Goal: Task Accomplishment & Management: Complete application form

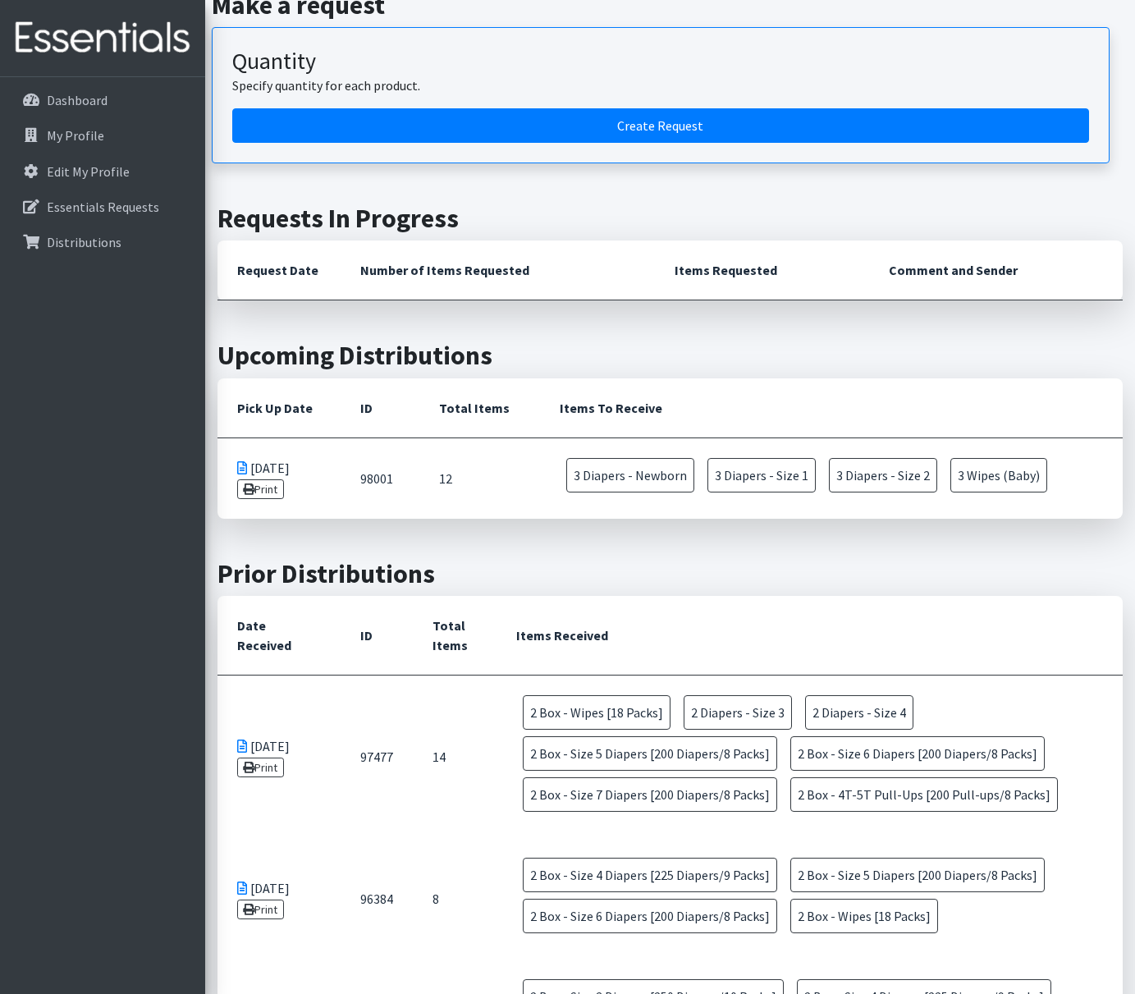
scroll to position [290, 0]
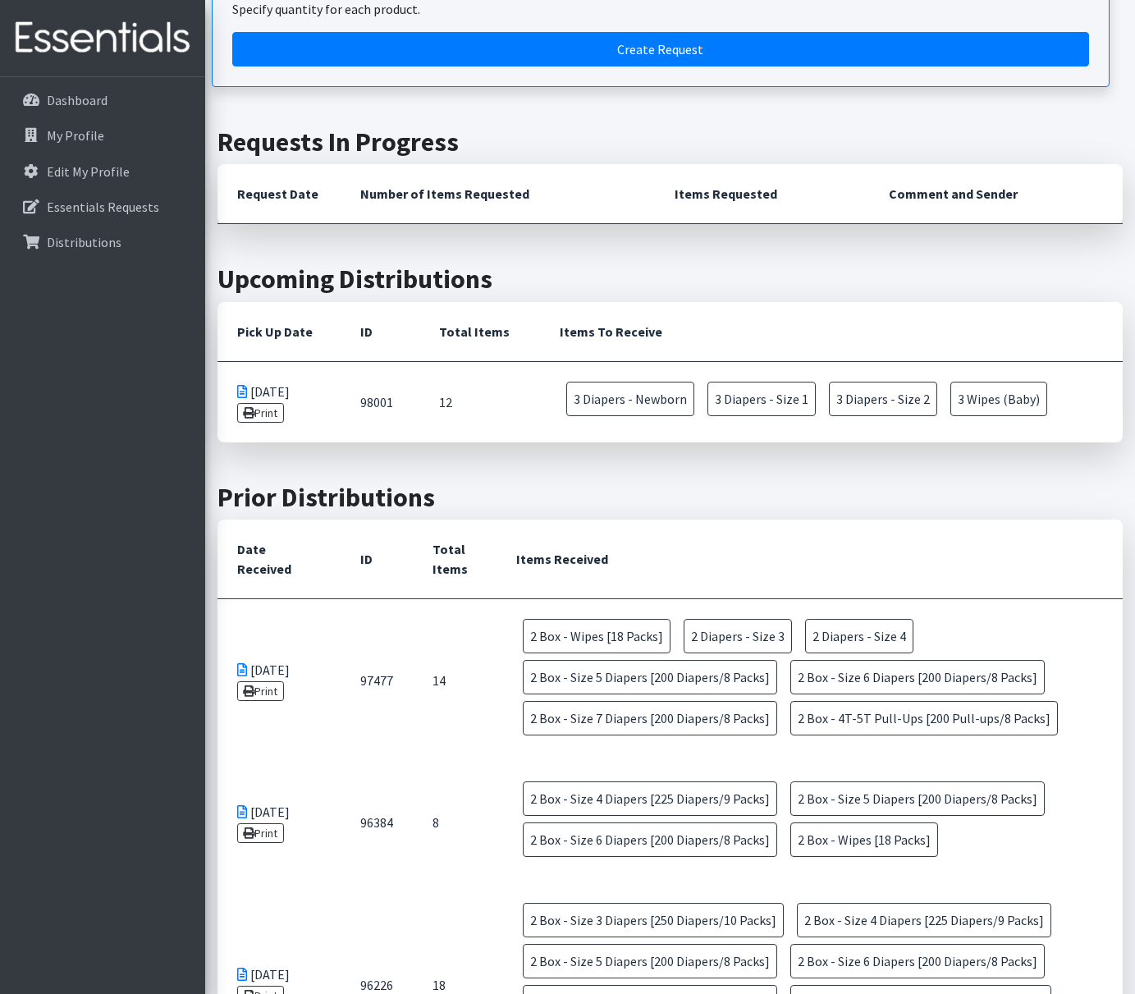
click at [674, 543] on th "Items Received" at bounding box center [809, 559] width 626 height 80
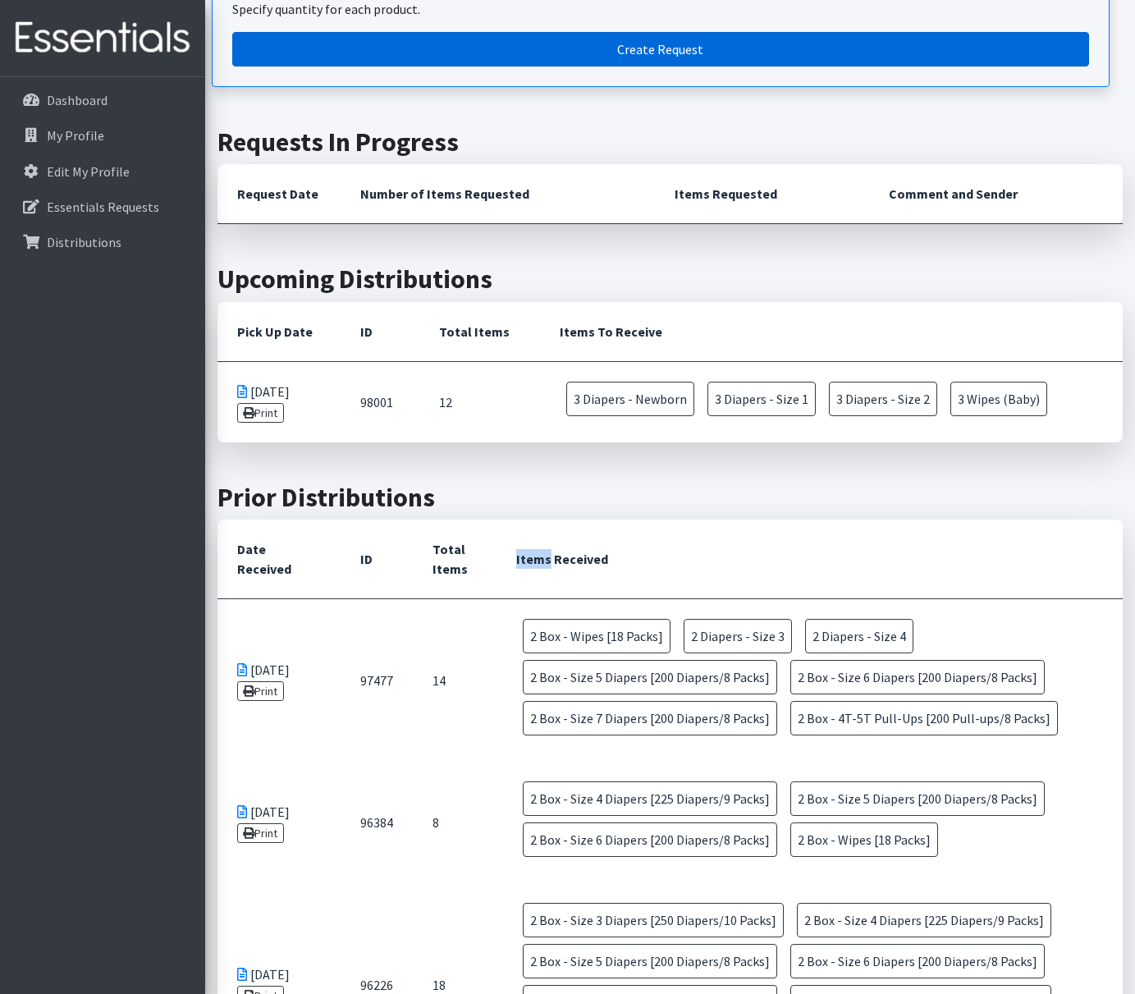
click at [683, 47] on link "Create Request" at bounding box center [660, 49] width 857 height 34
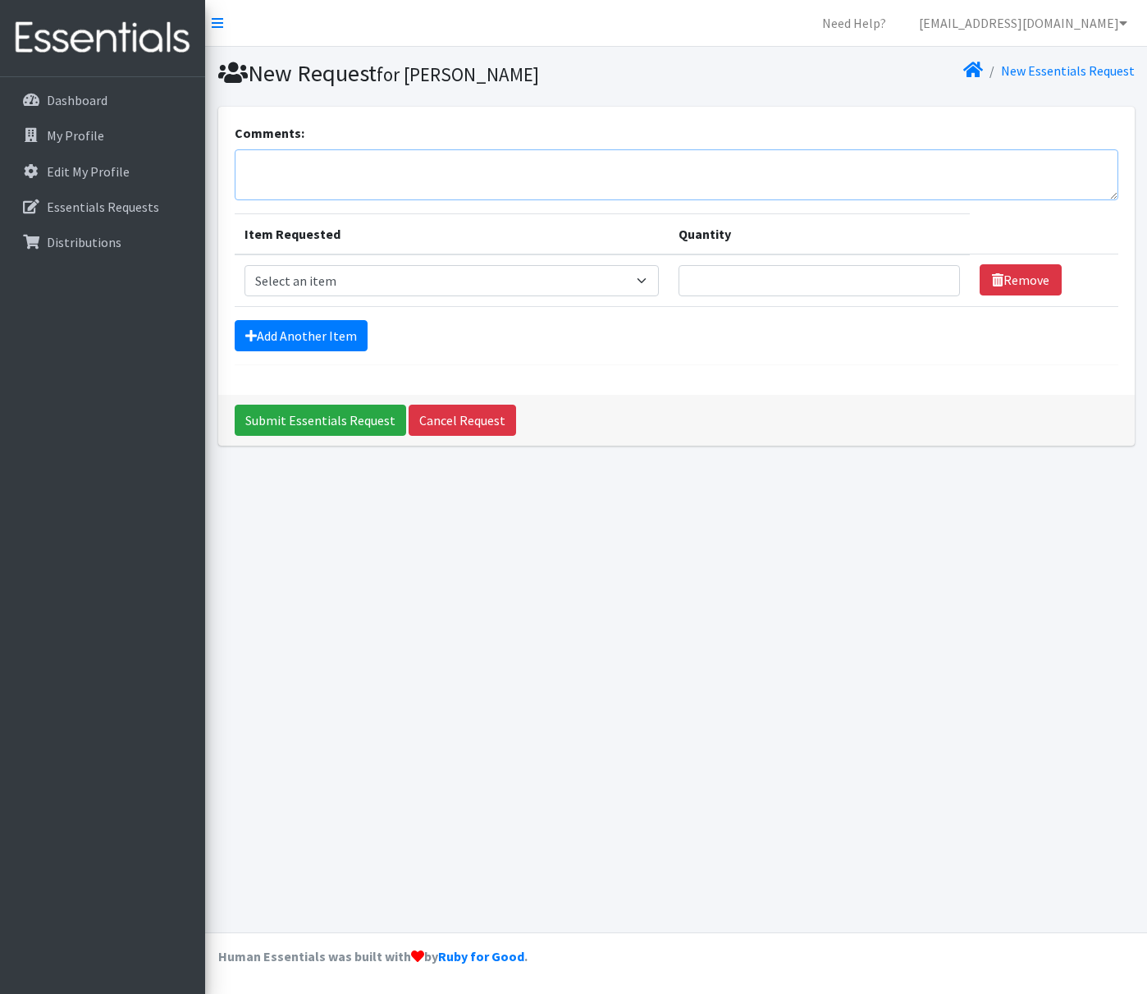
click at [450, 164] on textarea "Comments:" at bounding box center [677, 174] width 884 height 51
type textarea "D"
select select "9799"
click at [941, 276] on input "1" at bounding box center [819, 280] width 281 height 31
click at [941, 276] on input "2" at bounding box center [819, 280] width 281 height 31
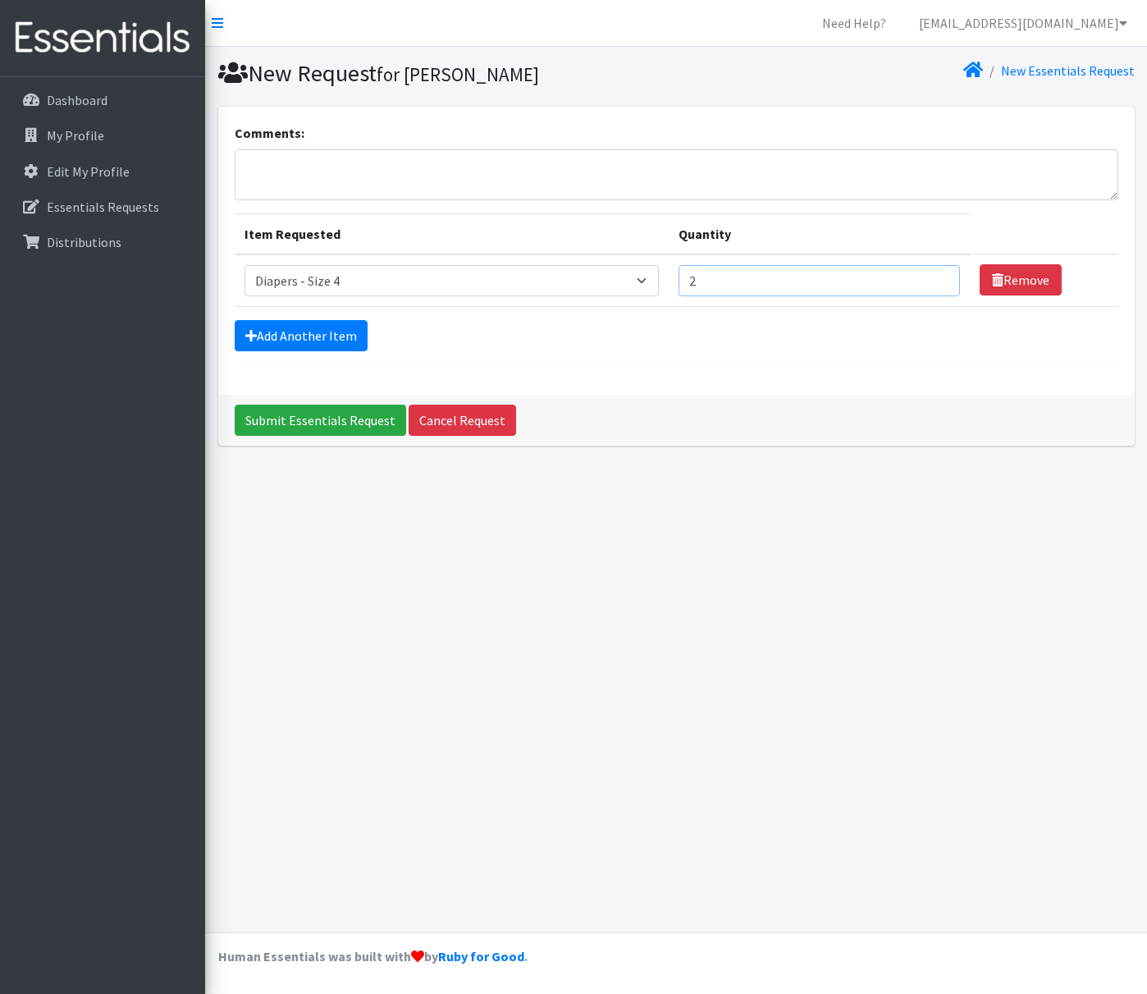
type input "3"
click at [941, 276] on input "3" at bounding box center [819, 280] width 281 height 31
click at [311, 329] on link "Add Another Item" at bounding box center [301, 335] width 133 height 31
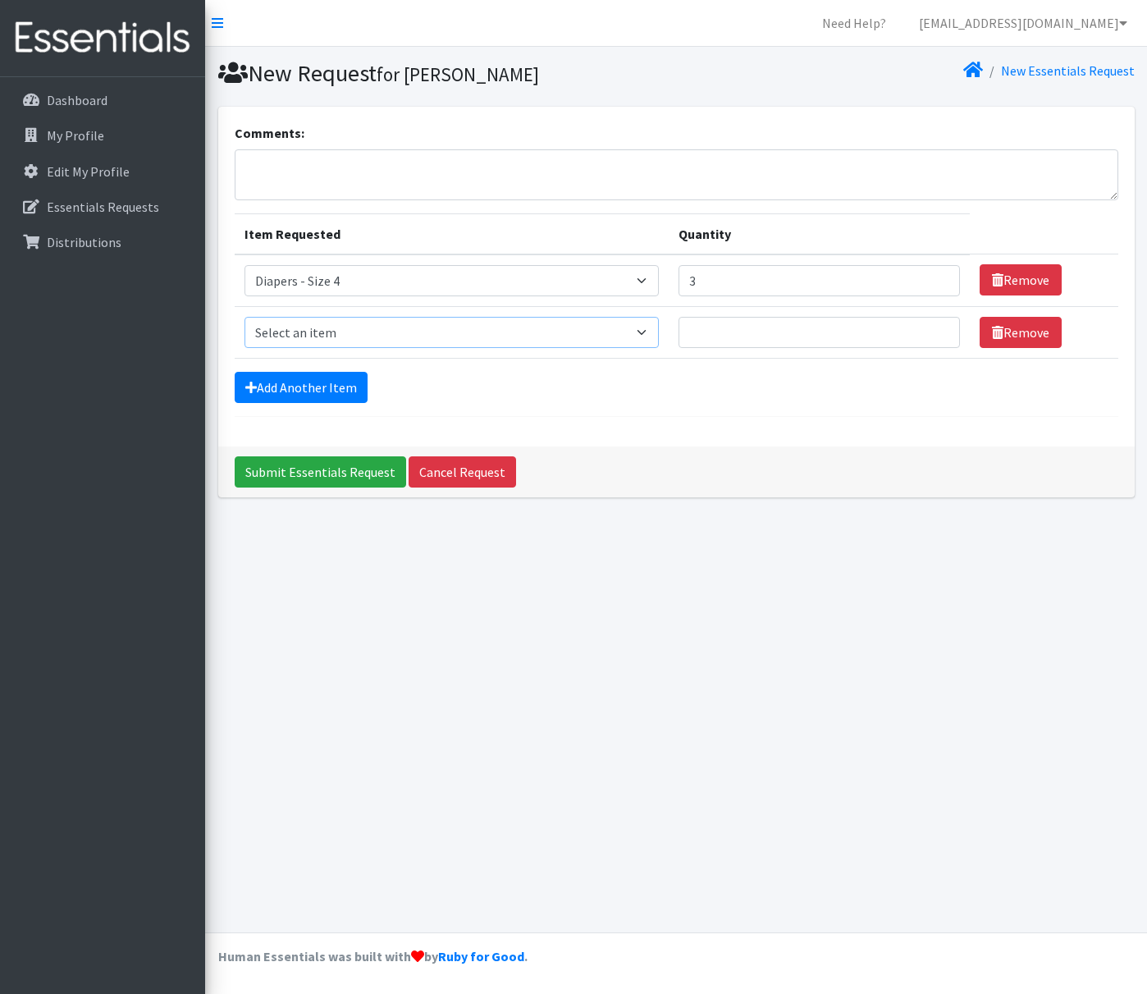
select select "9802"
click at [944, 329] on input "1" at bounding box center [819, 332] width 281 height 31
click at [944, 329] on input "2" at bounding box center [819, 332] width 281 height 31
type input "3"
click at [944, 329] on input "3" at bounding box center [819, 332] width 281 height 31
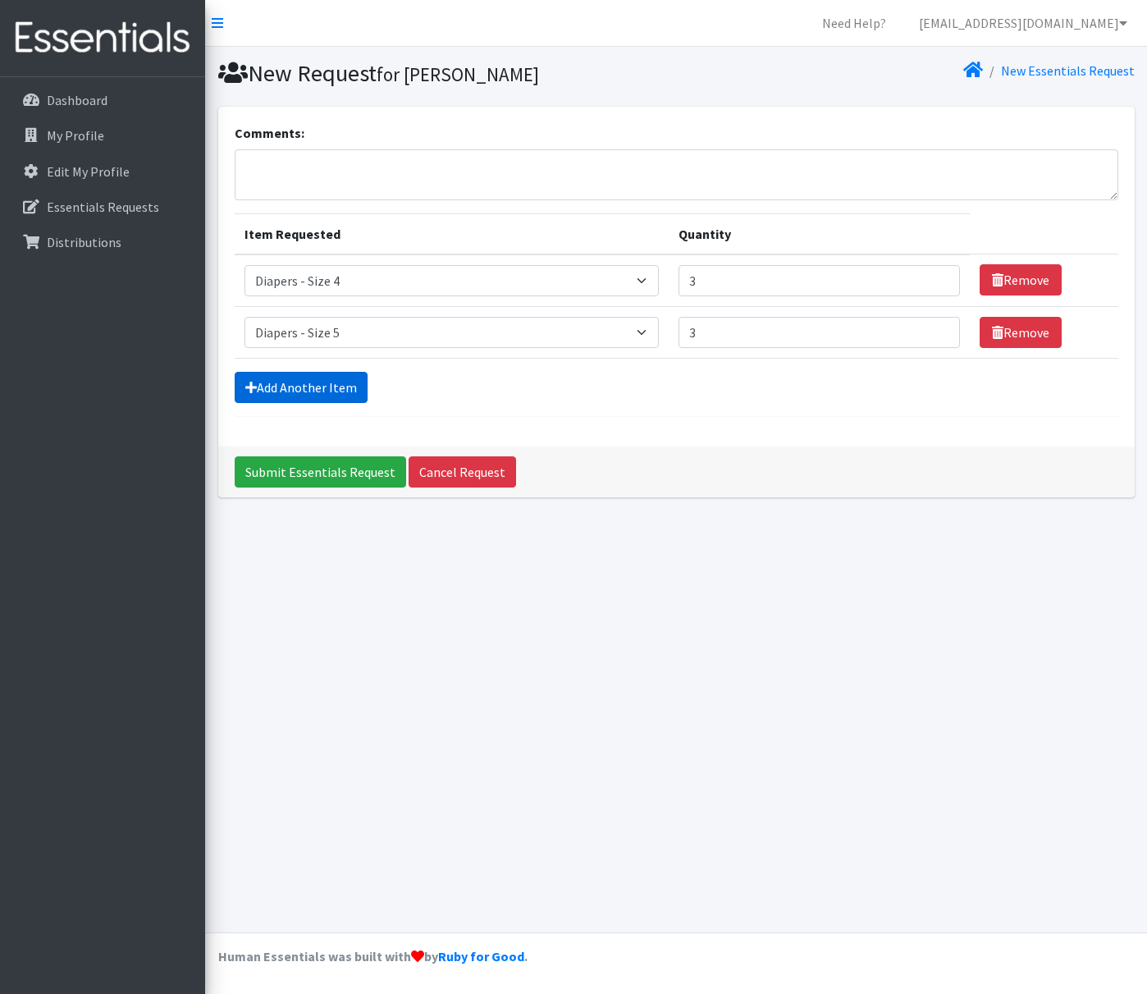
click at [319, 392] on link "Add Another Item" at bounding box center [301, 387] width 133 height 31
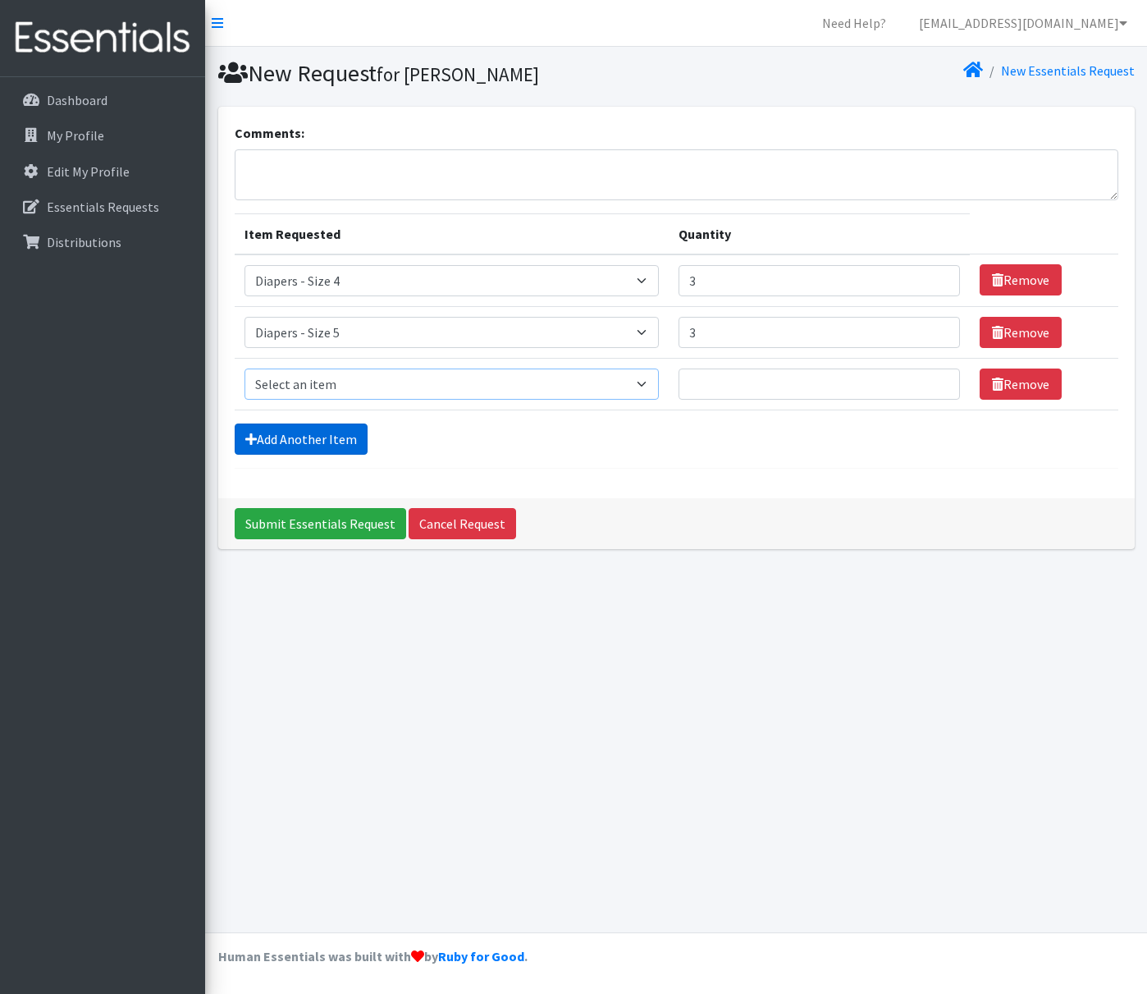
select select "14401"
click at [980, 388] on link "Remove" at bounding box center [1021, 383] width 82 height 31
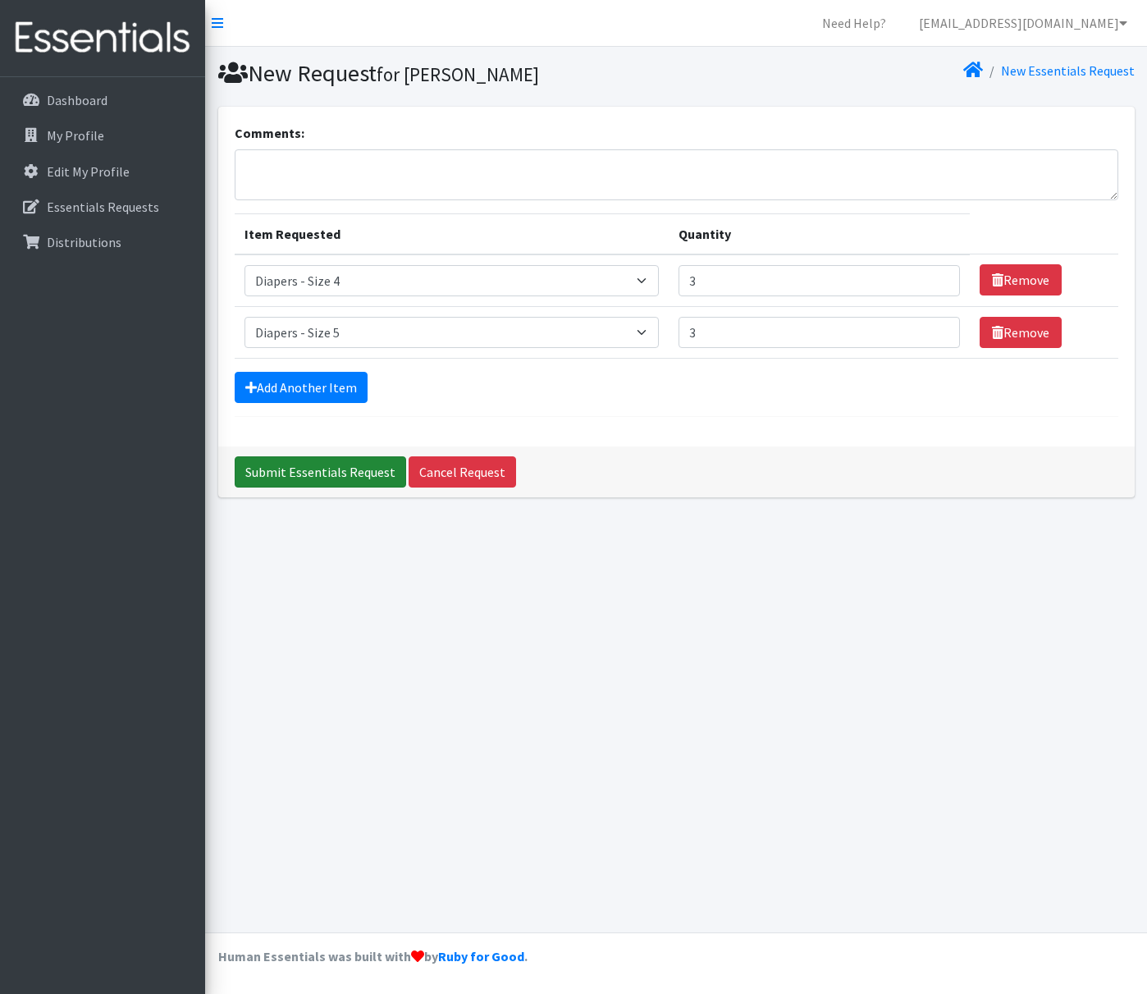
click at [342, 474] on input "Submit Essentials Request" at bounding box center [320, 471] width 171 height 31
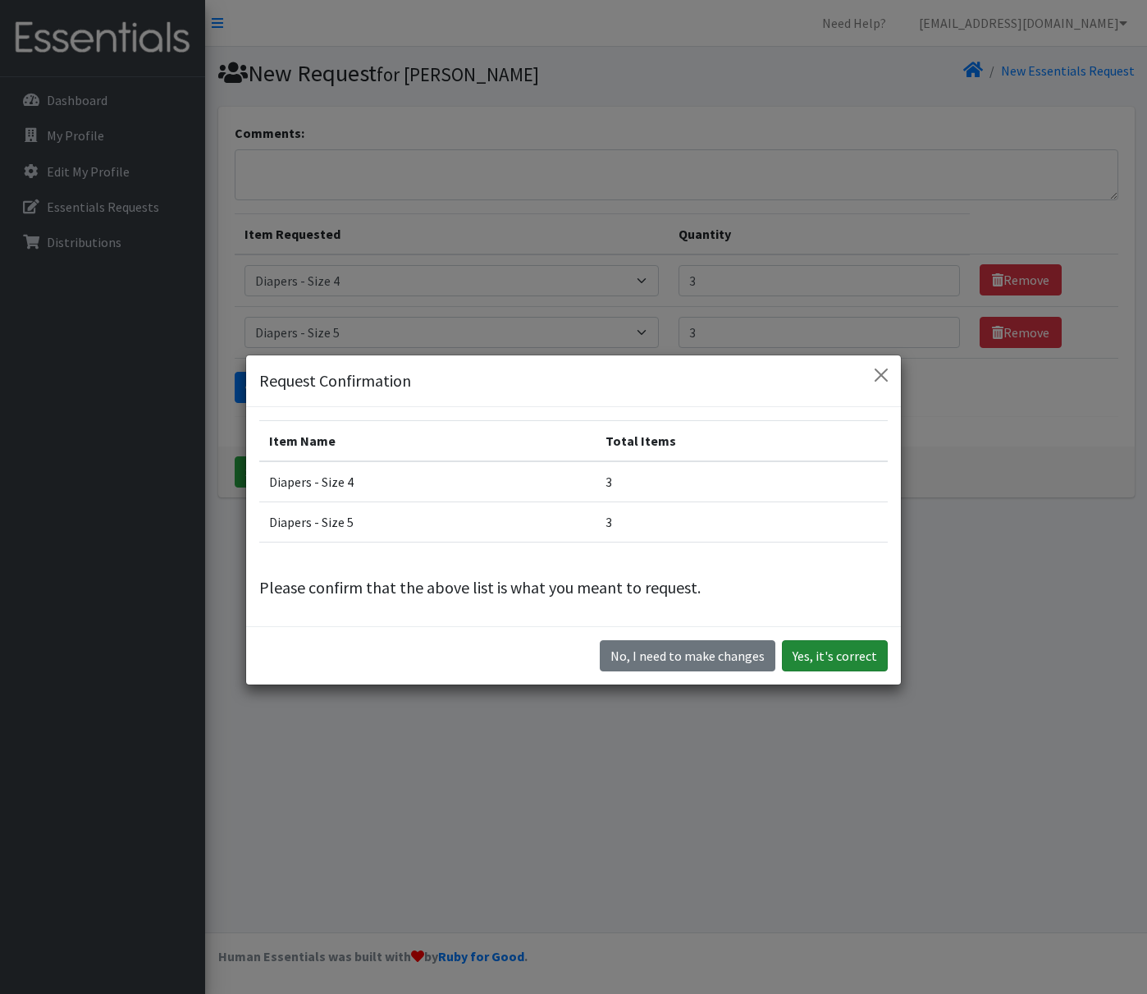
click at [807, 657] on button "Yes, it's correct" at bounding box center [835, 655] width 106 height 31
